Goal: Task Accomplishment & Management: Use online tool/utility

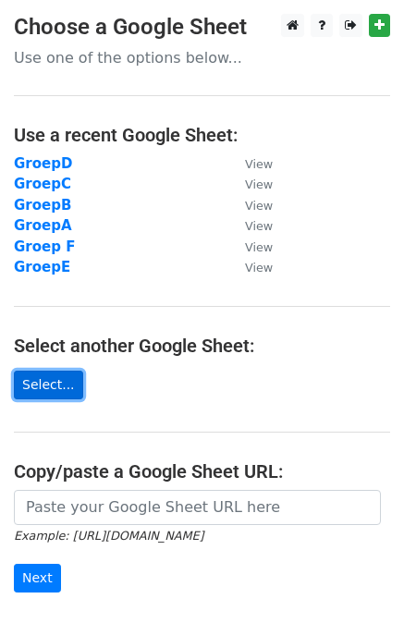
click at [41, 382] on link "Select..." at bounding box center [48, 385] width 69 height 29
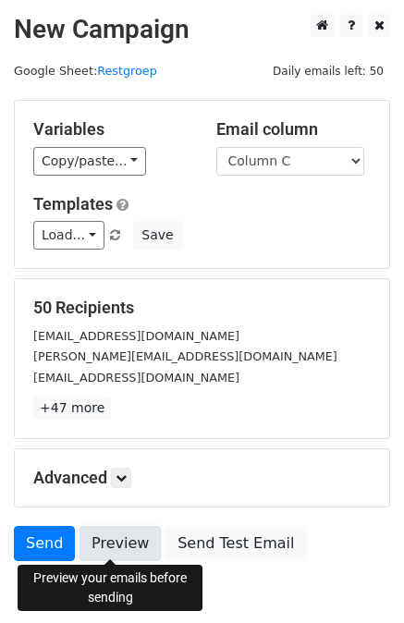
click at [124, 542] on link "Preview" at bounding box center [120, 543] width 81 height 35
click at [108, 537] on link "Preview" at bounding box center [120, 543] width 81 height 35
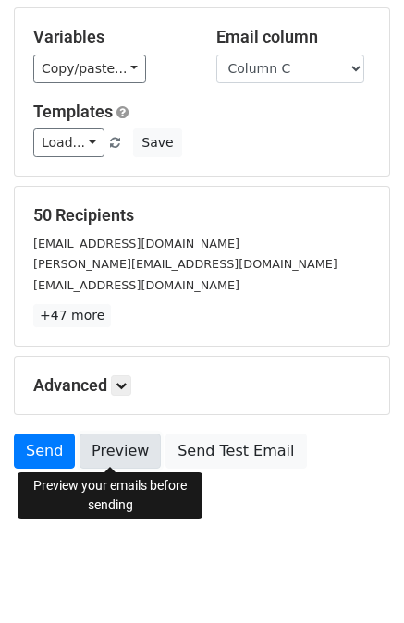
click at [120, 454] on link "Preview" at bounding box center [120, 451] width 81 height 35
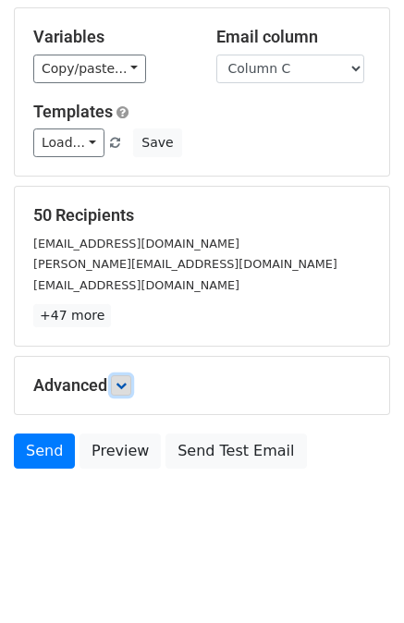
click at [118, 389] on link at bounding box center [121, 386] width 20 height 20
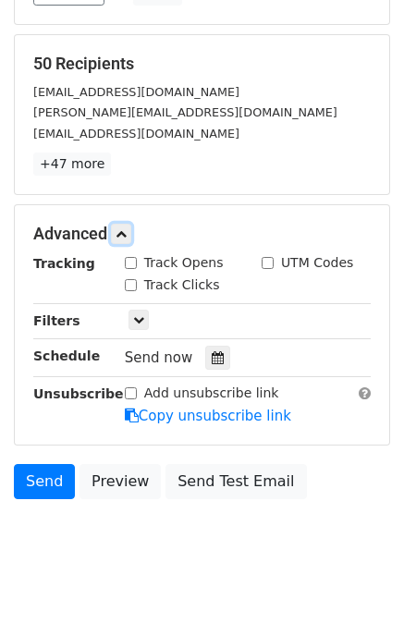
scroll to position [274, 0]
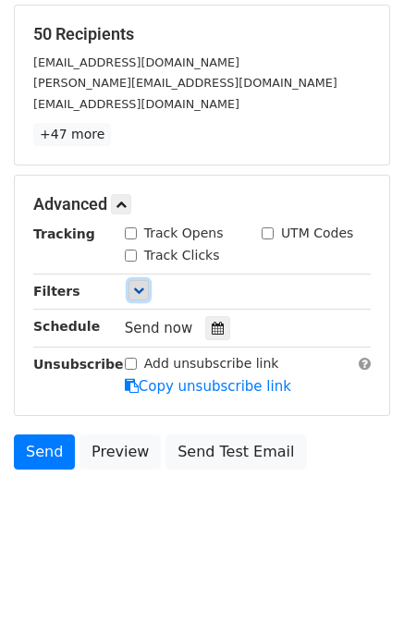
click at [141, 289] on icon at bounding box center [138, 290] width 11 height 11
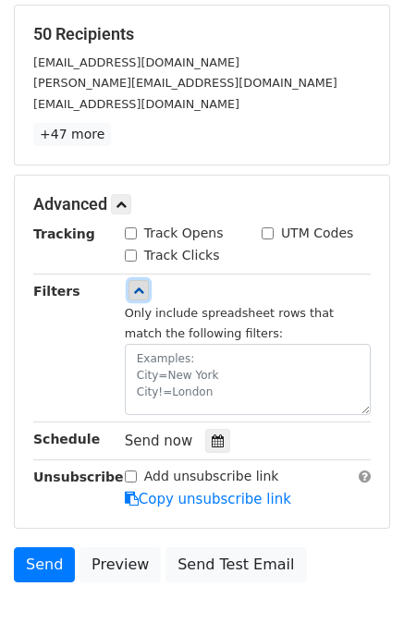
click at [141, 289] on icon at bounding box center [138, 290] width 11 height 11
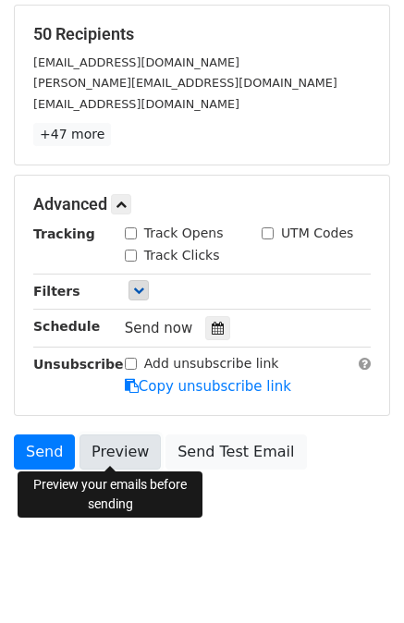
click at [107, 459] on link "Preview" at bounding box center [120, 452] width 81 height 35
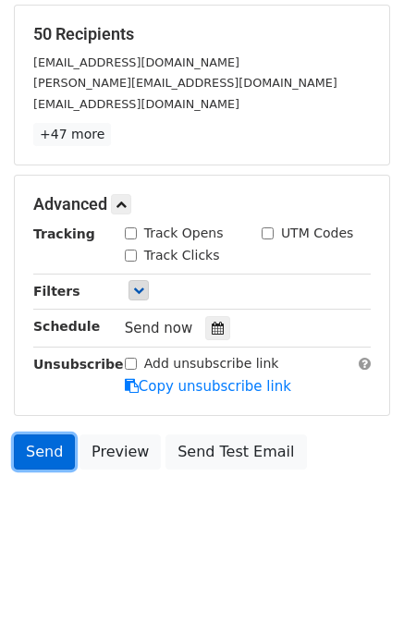
click at [48, 449] on link "Send" at bounding box center [44, 452] width 61 height 35
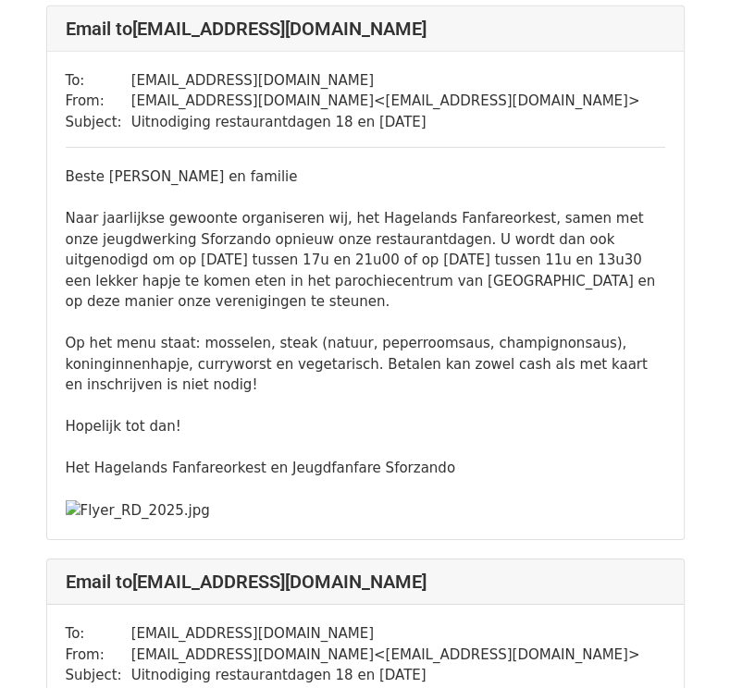
scroll to position [2893, 0]
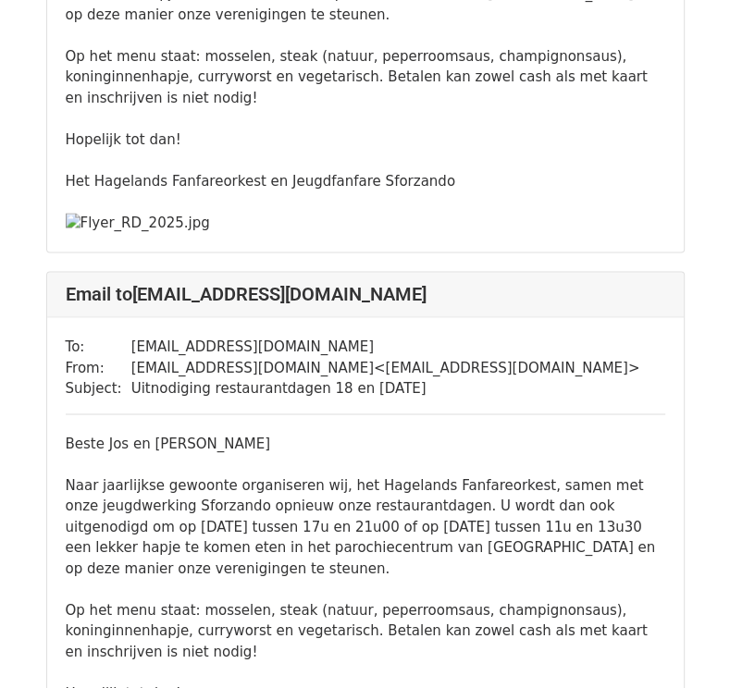
scroll to position [1521, 0]
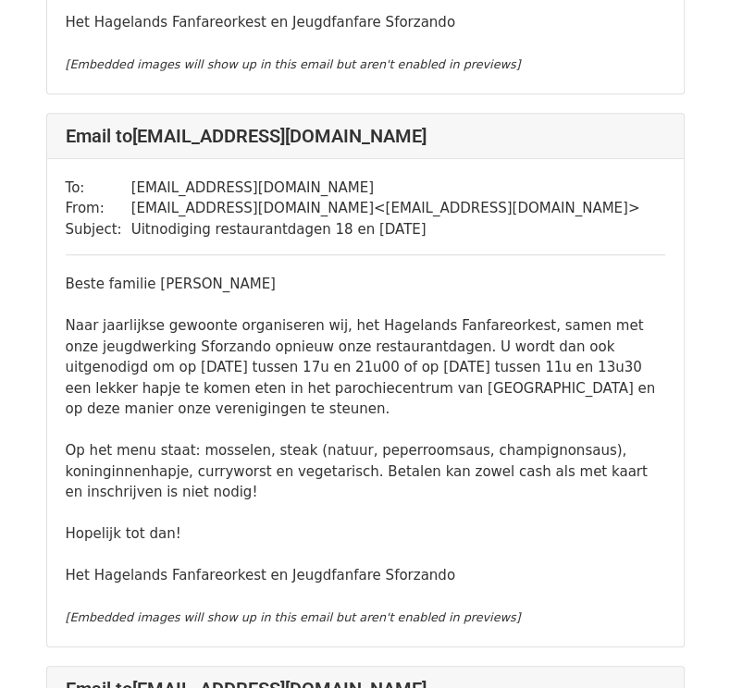
scroll to position [573, 0]
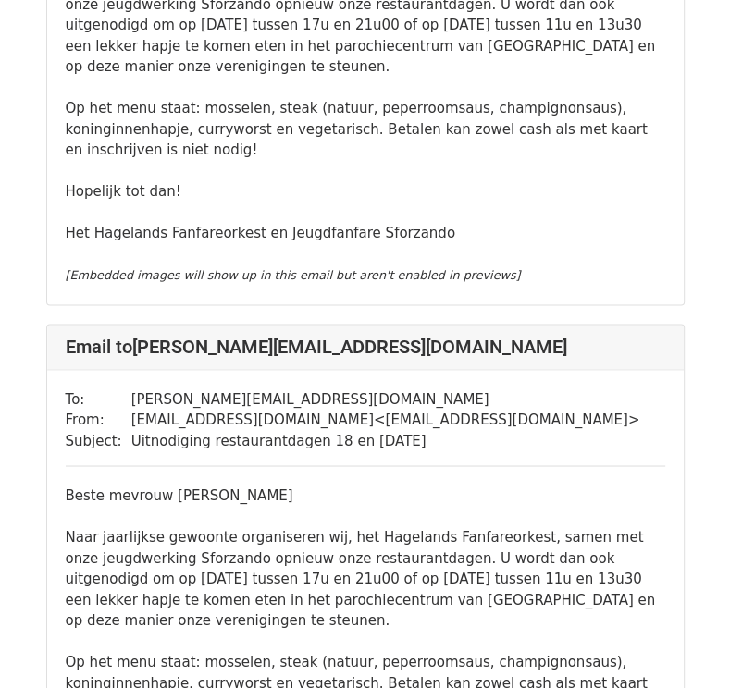
scroll to position [1466, 0]
